Goal: Information Seeking & Learning: Learn about a topic

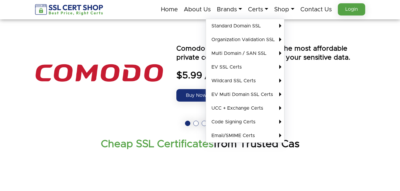
click at [125, 91] on img at bounding box center [99, 72] width 128 height 89
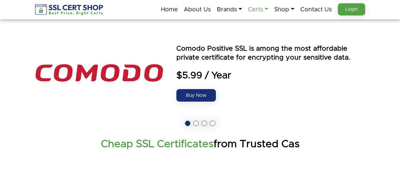
click at [262, 10] on link "Certs" at bounding box center [258, 9] width 20 height 12
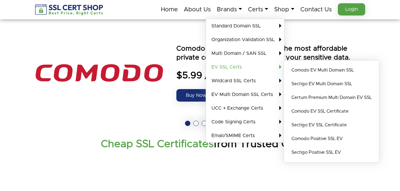
click at [236, 67] on link "EV SSL Certs" at bounding box center [245, 67] width 78 height 14
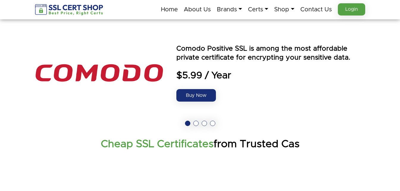
click at [54, 11] on img at bounding box center [69, 9] width 69 height 11
